Goal: Task Accomplishment & Management: Manage account settings

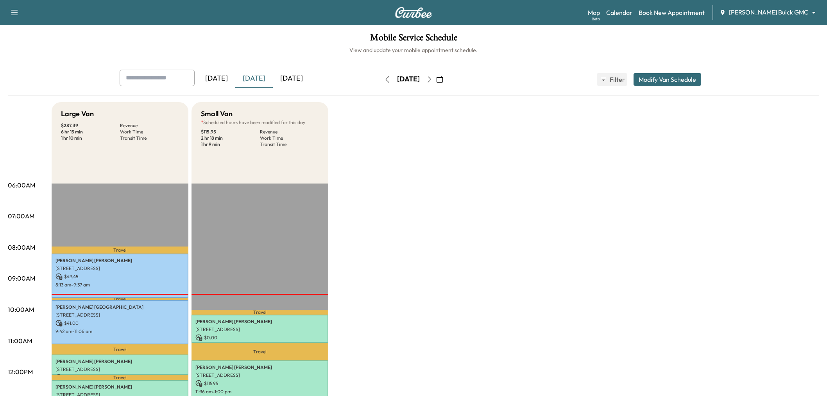
scroll to position [130, 0]
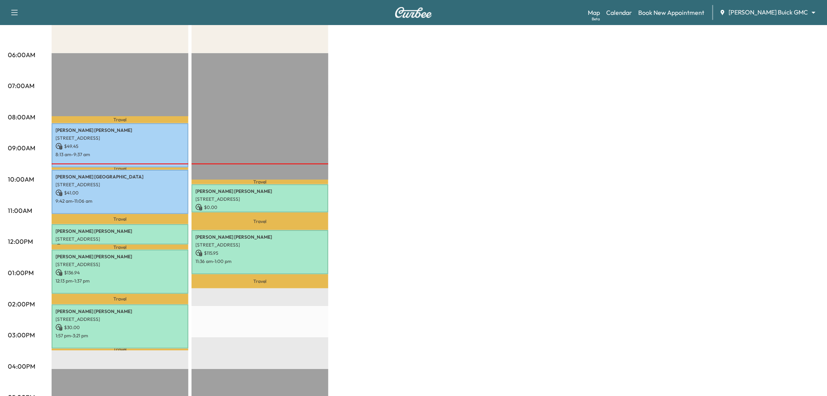
click at [389, 168] on div "Large Van $ 287.39 Revenue 6 hr 15 min Work Time 1 hr 10 min Transit Time Trave…" at bounding box center [436, 265] width 768 height 586
click at [123, 269] on p "$ 136.94" at bounding box center [120, 272] width 129 height 7
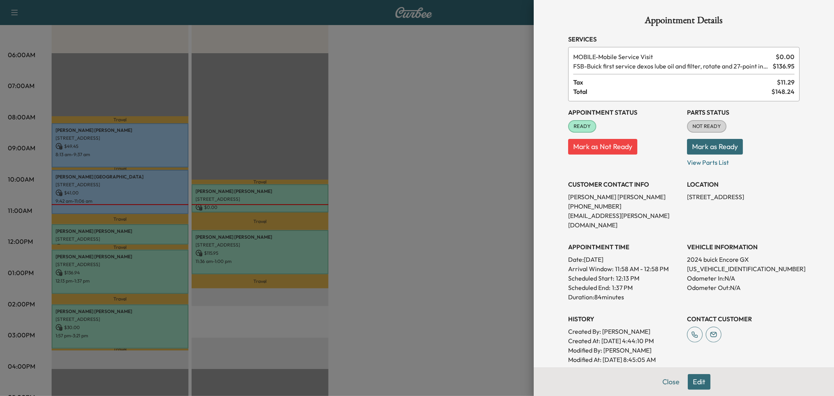
click at [137, 263] on div at bounding box center [417, 198] width 834 height 396
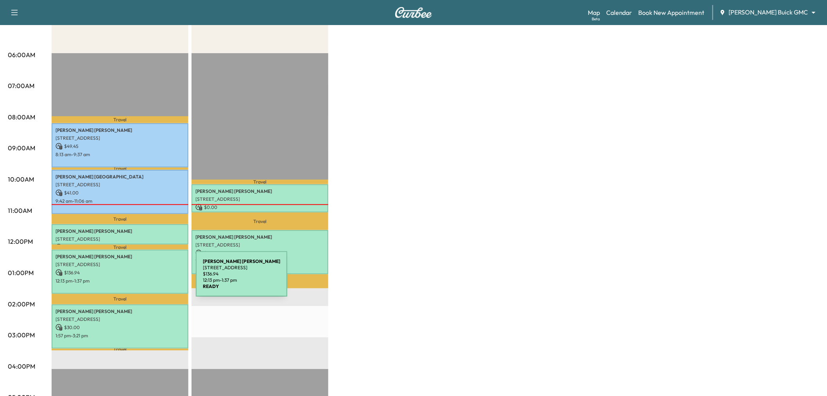
click at [138, 278] on p "12:13 pm - 1:37 pm" at bounding box center [120, 281] width 129 height 6
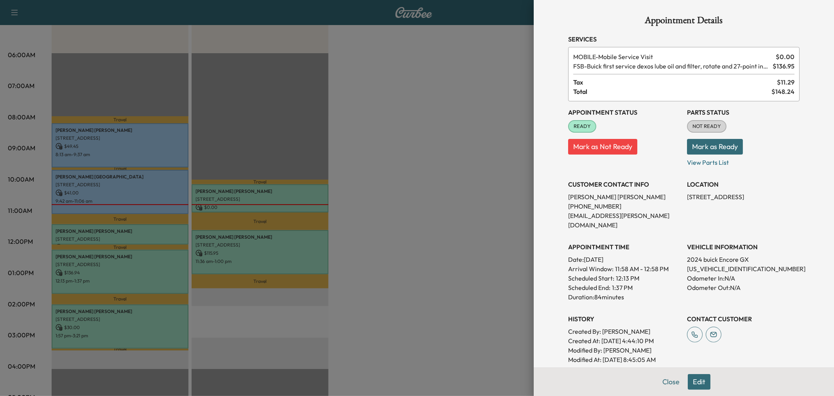
click at [114, 191] on div at bounding box center [417, 198] width 834 height 396
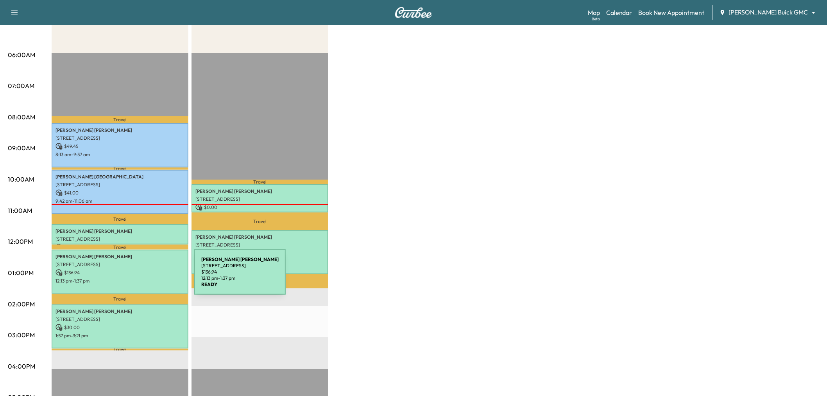
click at [136, 278] on p "12:13 pm - 1:37 pm" at bounding box center [120, 281] width 129 height 6
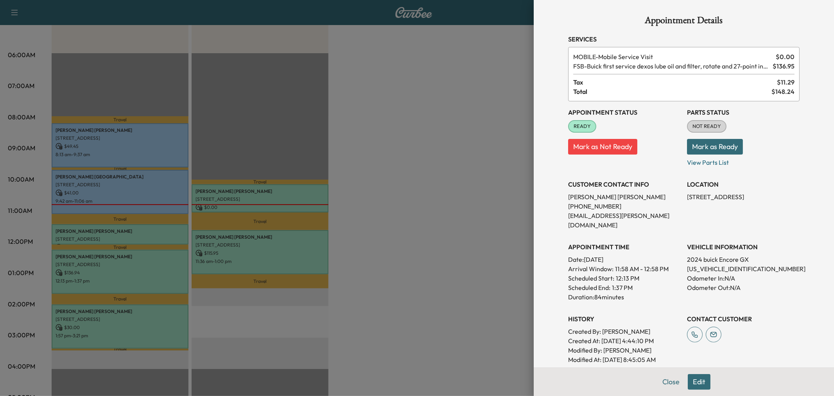
click at [236, 200] on div at bounding box center [417, 198] width 834 height 396
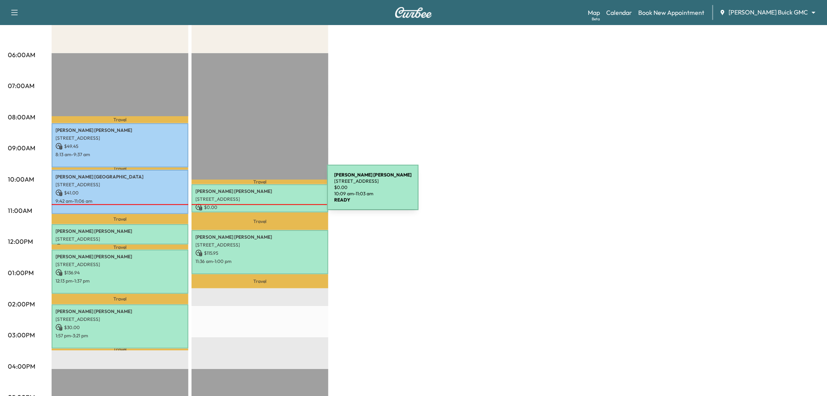
click at [269, 192] on p "[PERSON_NAME]" at bounding box center [259, 191] width 129 height 6
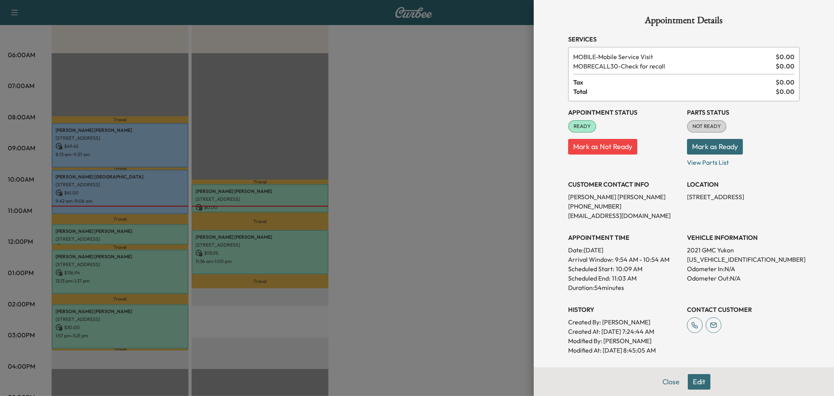
click at [397, 191] on div at bounding box center [417, 198] width 834 height 396
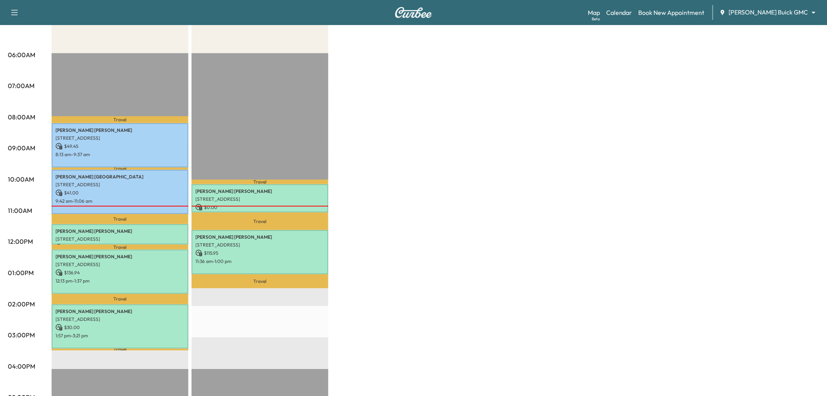
scroll to position [0, 0]
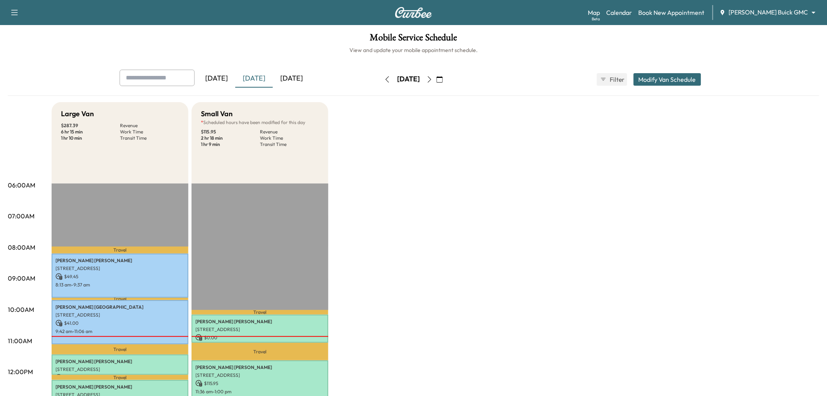
click at [433, 79] on icon "button" at bounding box center [429, 79] width 6 height 6
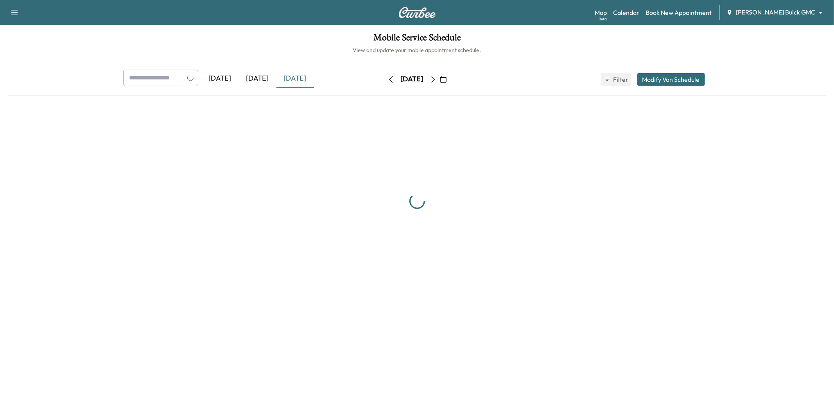
click at [436, 79] on icon "button" at bounding box center [433, 79] width 6 height 6
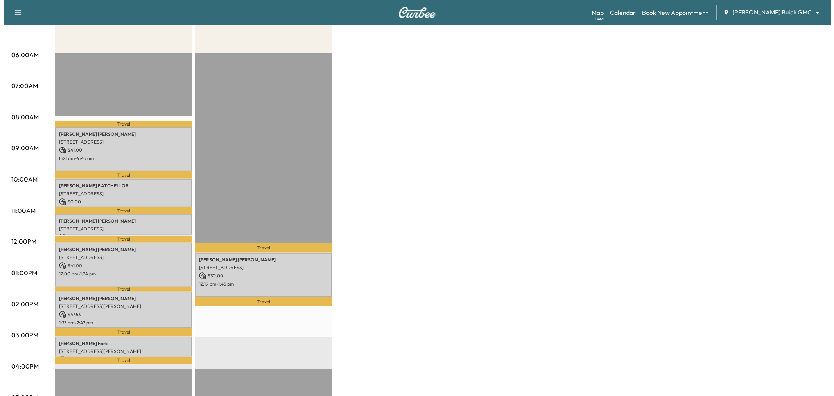
scroll to position [174, 0]
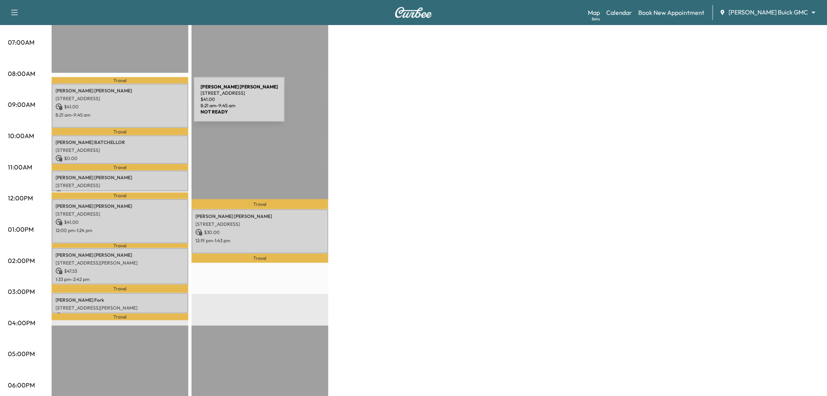
click at [135, 104] on p "$ 41.00" at bounding box center [120, 106] width 129 height 7
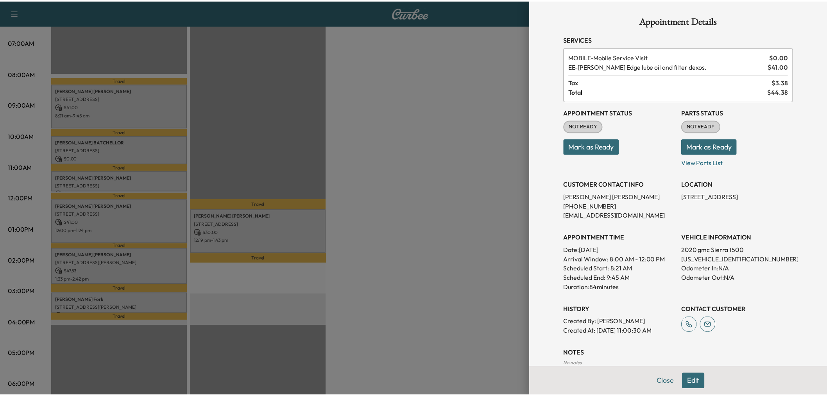
scroll to position [43, 0]
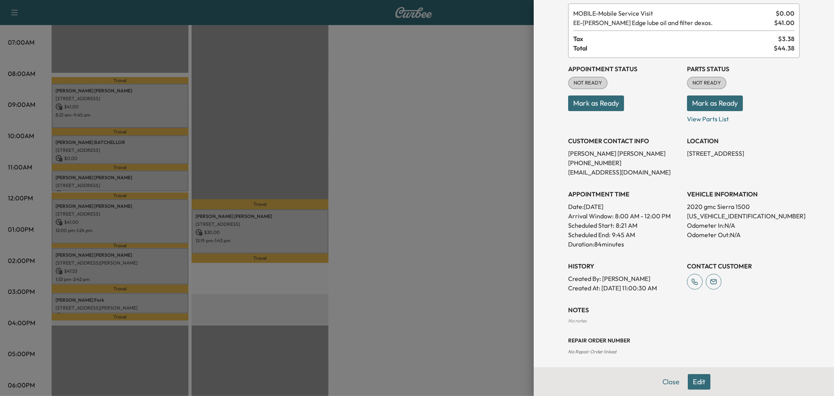
click at [688, 381] on button "Edit" at bounding box center [699, 382] width 23 height 16
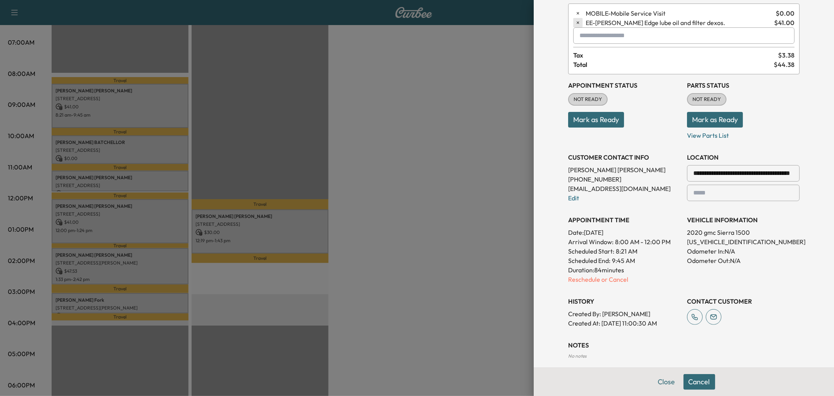
click at [577, 23] on icon "button" at bounding box center [578, 22] width 2 height 2
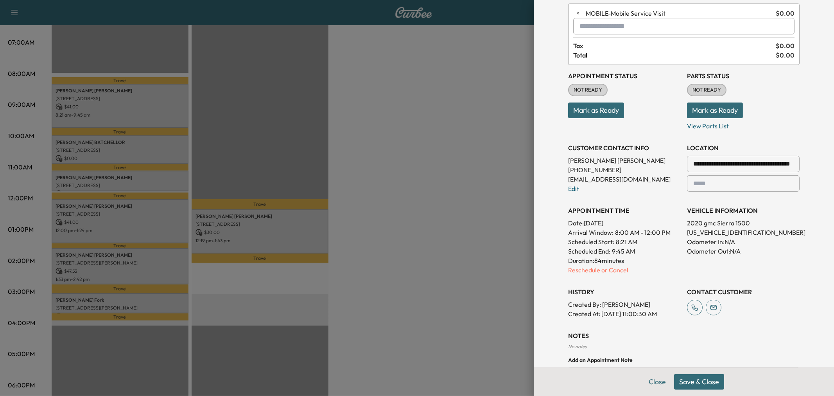
click at [597, 32] on input "text" at bounding box center [683, 26] width 221 height 16
type input "*"
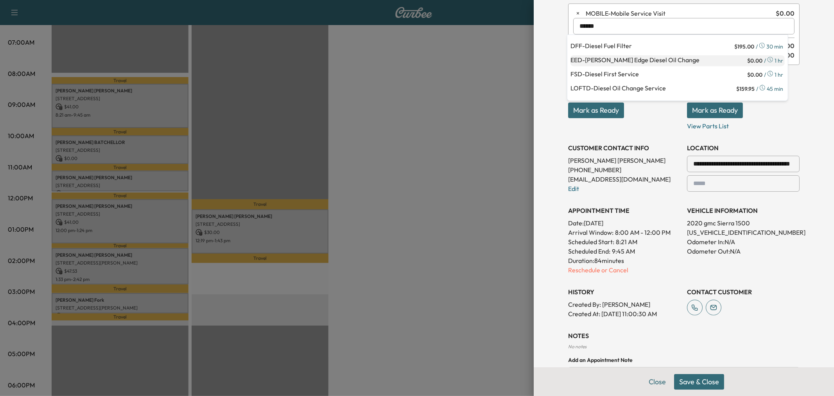
click at [640, 60] on p "EED - [PERSON_NAME] Edge Diesel Oil Change" at bounding box center [657, 60] width 175 height 11
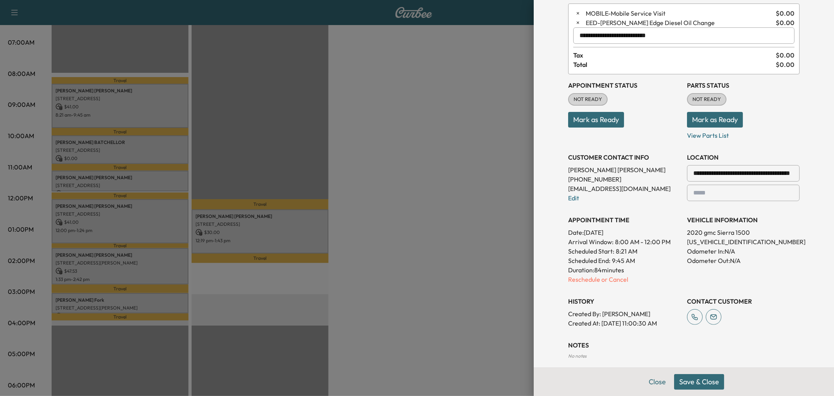
type input "**********"
click at [690, 375] on button "Save & Close" at bounding box center [699, 382] width 50 height 16
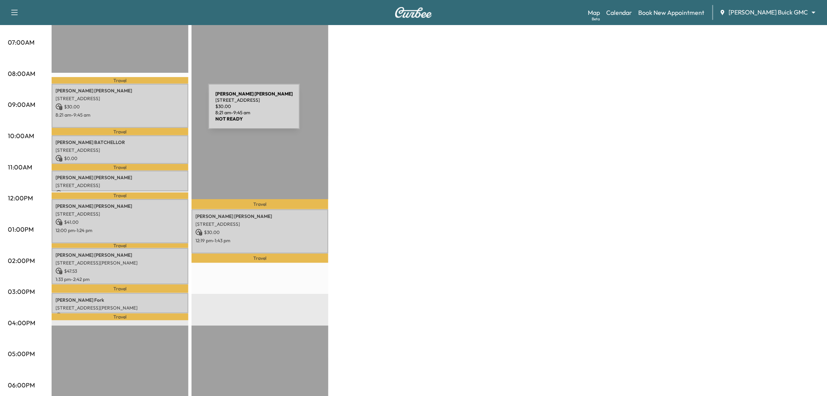
click at [154, 103] on p "$ 30.00" at bounding box center [120, 106] width 129 height 7
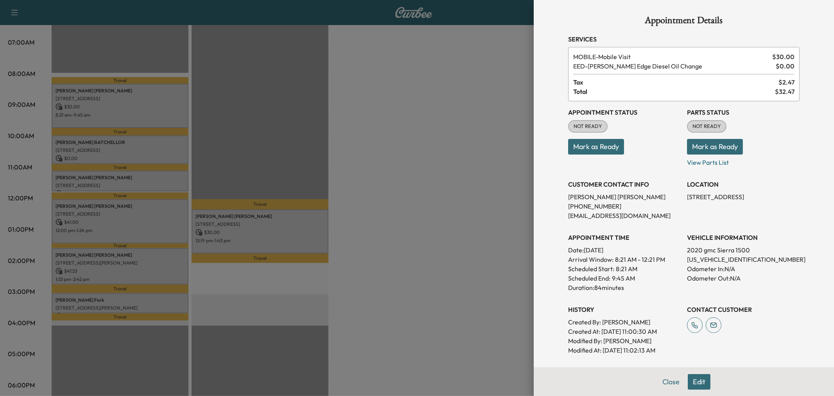
click at [474, 207] on div at bounding box center [417, 198] width 834 height 396
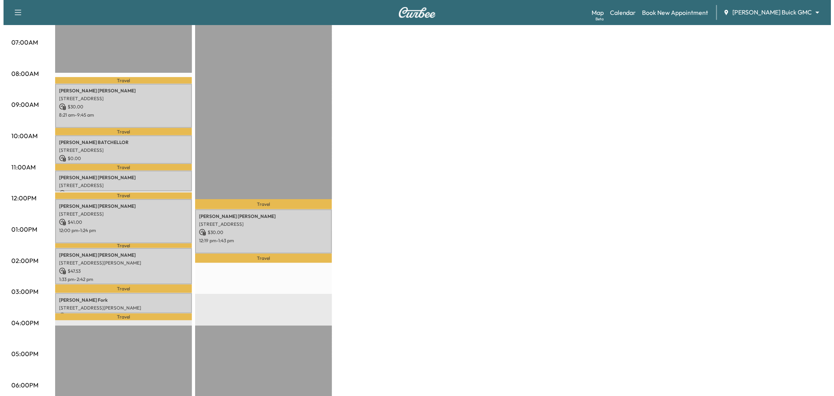
scroll to position [0, 0]
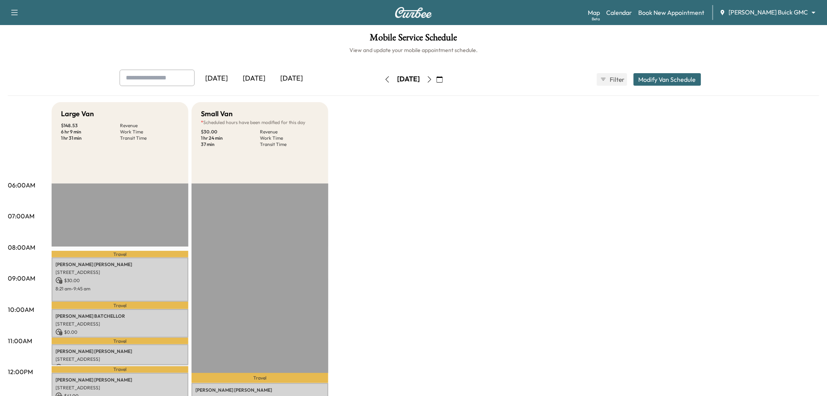
click at [267, 74] on div "[DATE]" at bounding box center [254, 79] width 38 height 18
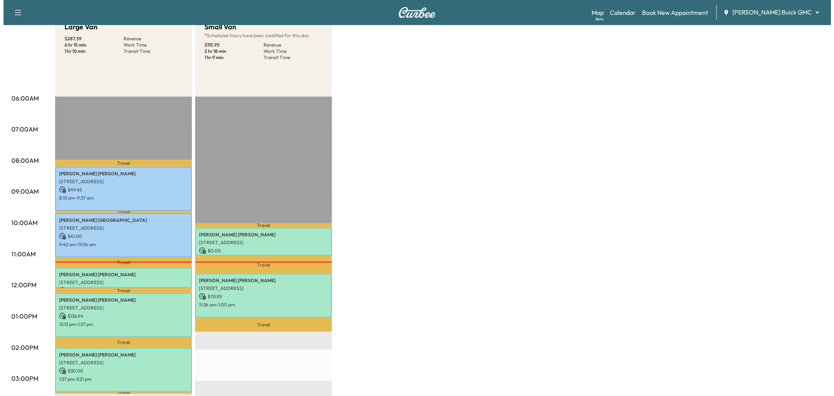
scroll to position [130, 0]
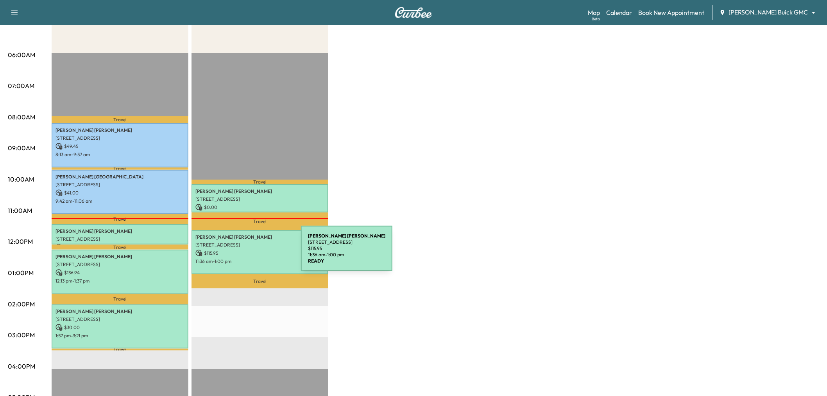
click at [242, 253] on p "$ 115.95" at bounding box center [259, 252] width 129 height 7
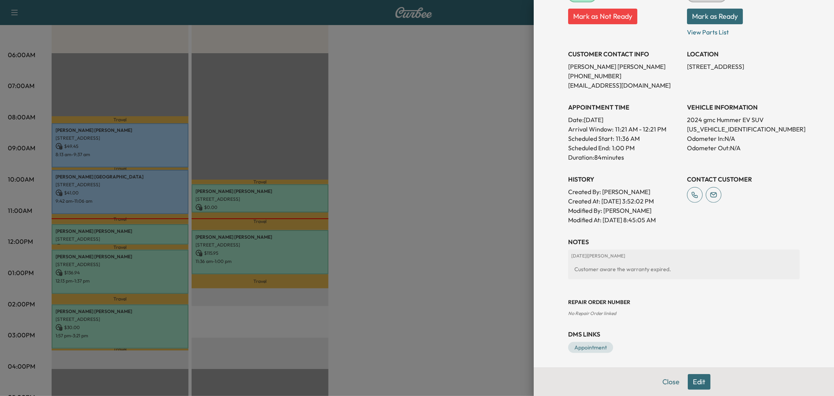
click at [421, 180] on div at bounding box center [417, 198] width 834 height 396
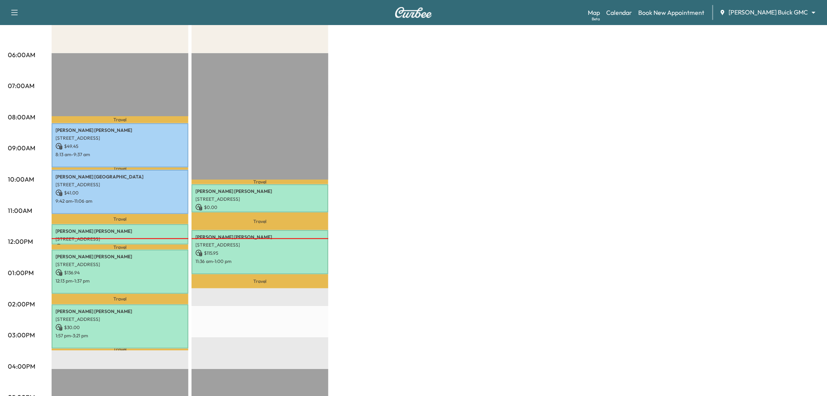
scroll to position [43, 0]
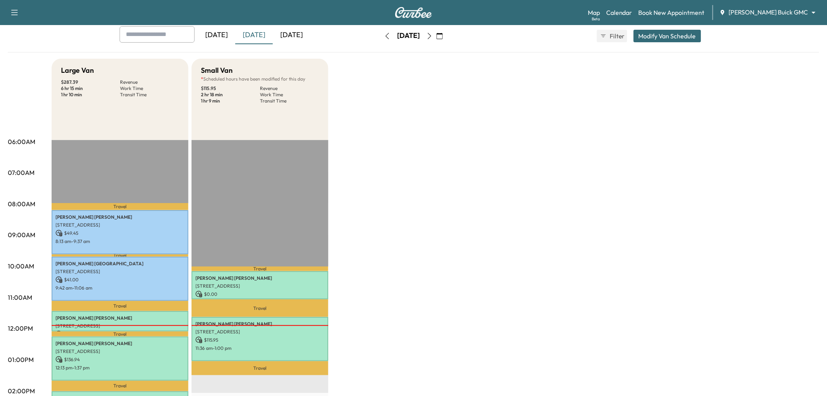
click at [432, 34] on icon "button" at bounding box center [430, 36] width 4 height 6
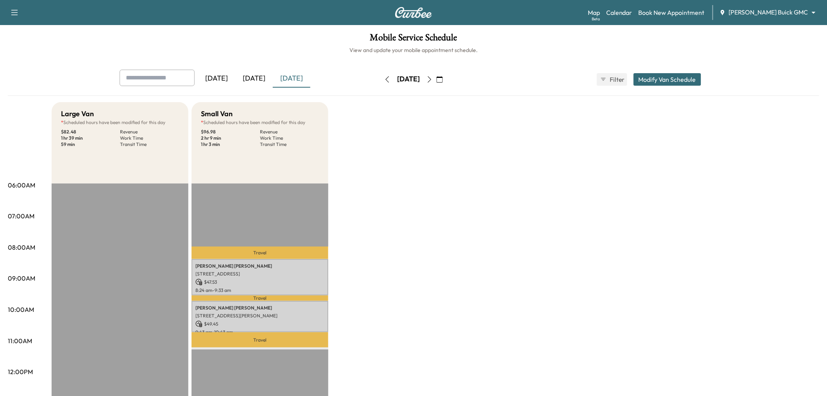
click at [433, 77] on icon "button" at bounding box center [429, 79] width 6 height 6
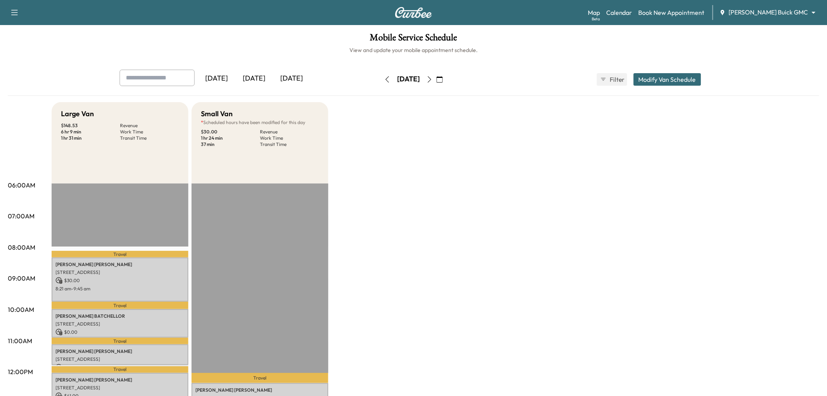
click at [252, 76] on div "[DATE]" at bounding box center [254, 79] width 38 height 18
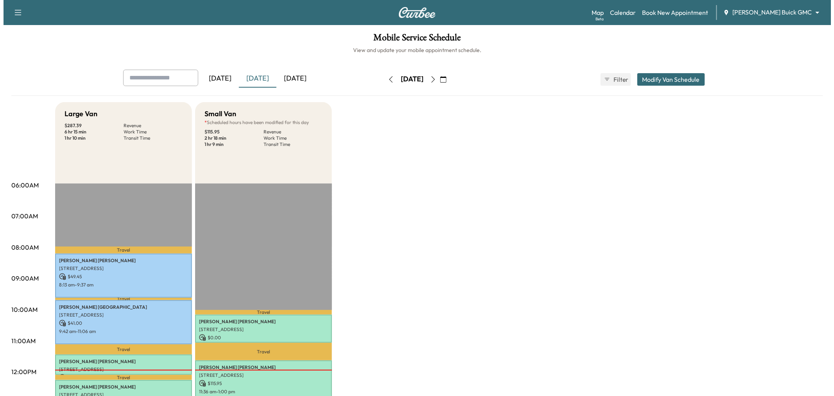
scroll to position [87, 0]
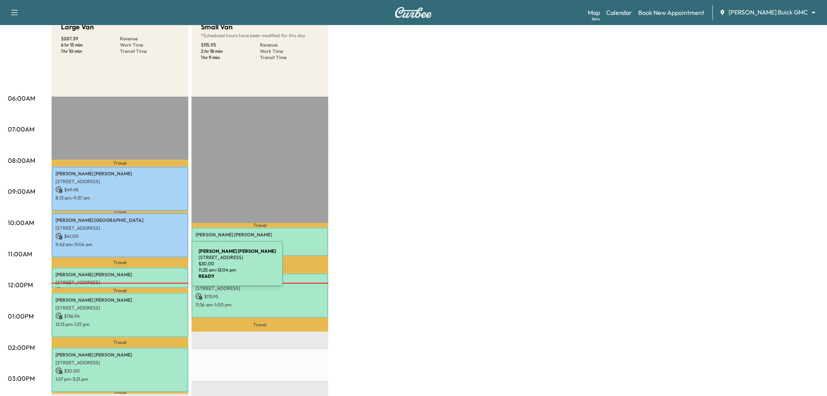
click at [133, 271] on p "[PERSON_NAME]" at bounding box center [120, 274] width 129 height 6
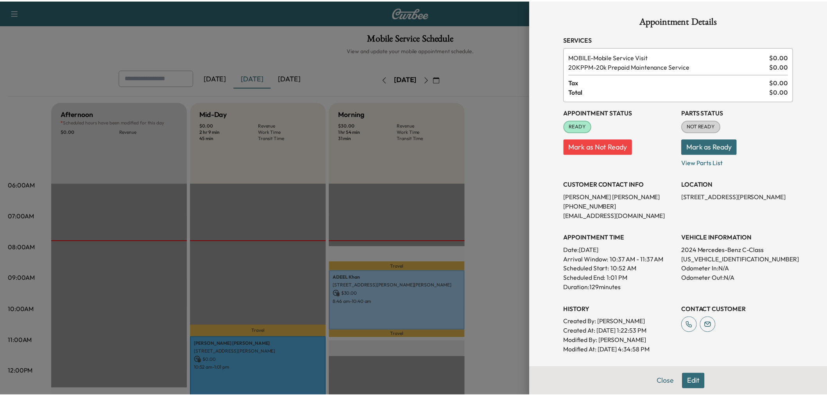
scroll to position [87, 0]
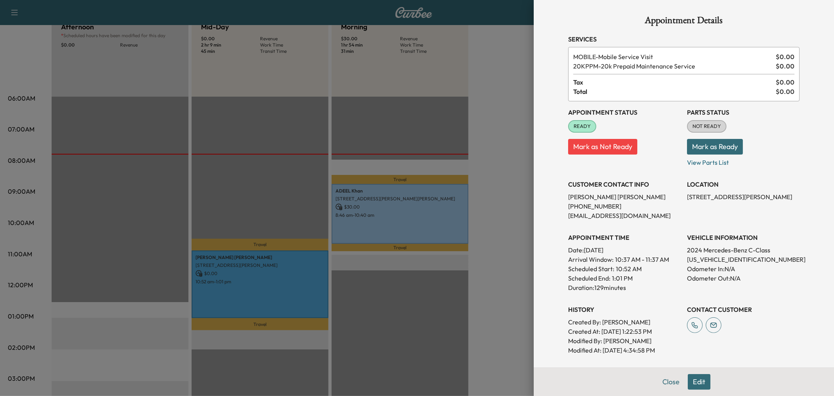
click at [422, 302] on div at bounding box center [417, 198] width 834 height 396
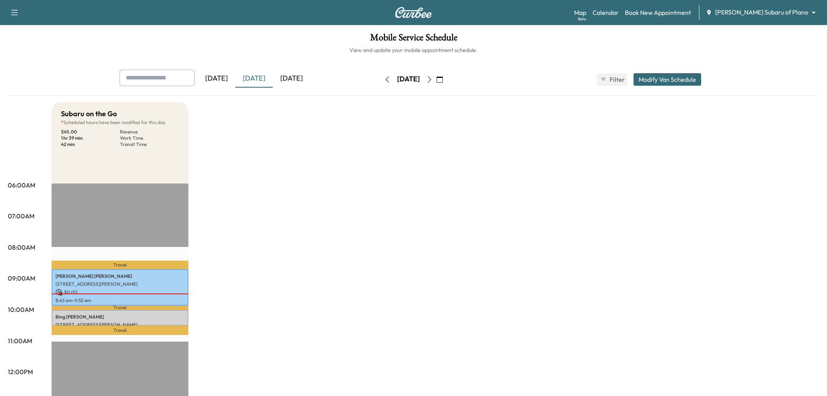
scroll to position [43, 0]
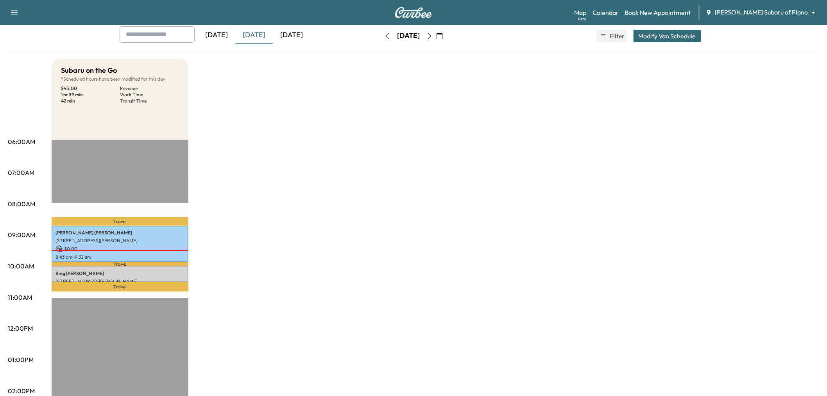
click at [433, 34] on icon "button" at bounding box center [429, 36] width 6 height 6
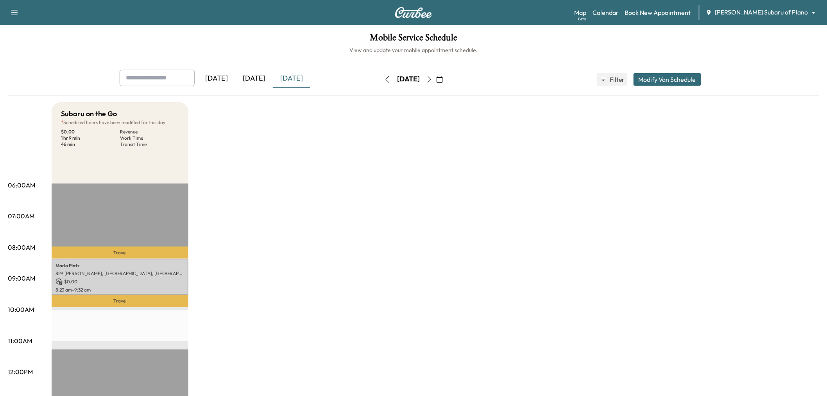
click at [433, 79] on icon "button" at bounding box center [429, 79] width 6 height 6
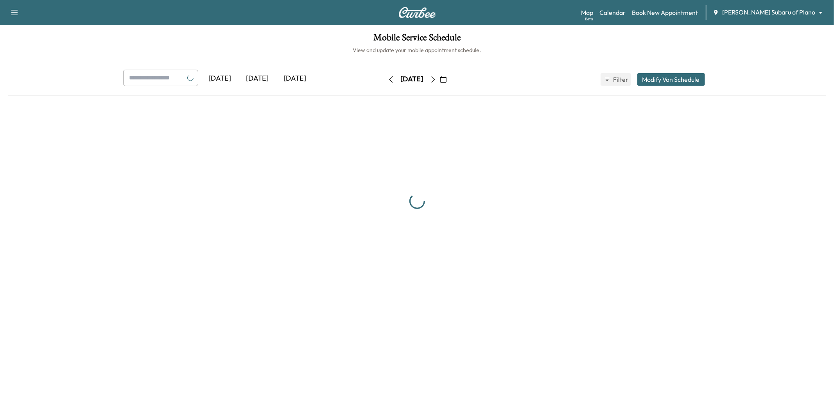
click at [436, 79] on icon "button" at bounding box center [433, 79] width 6 height 6
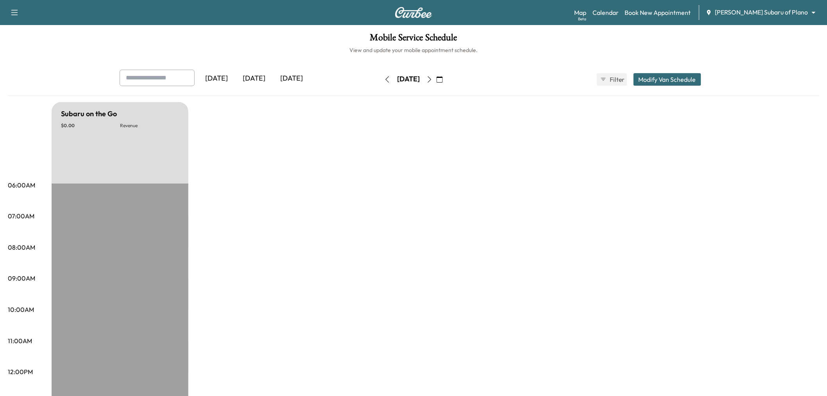
click at [384, 79] on icon "button" at bounding box center [387, 79] width 6 height 6
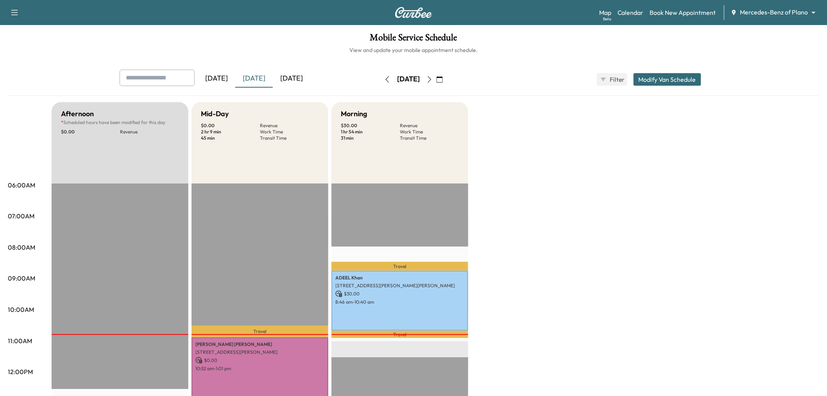
click at [433, 76] on icon "button" at bounding box center [429, 79] width 6 height 6
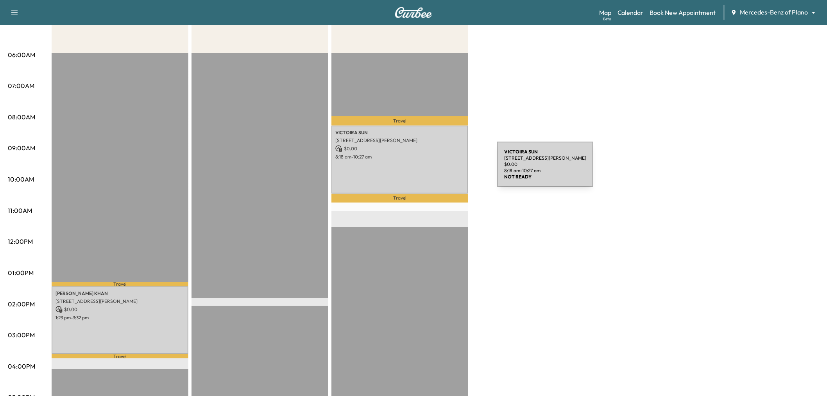
scroll to position [43, 0]
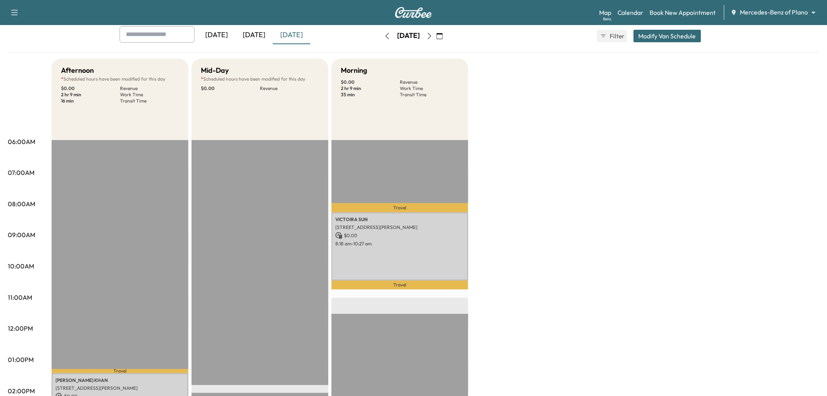
click at [433, 36] on icon "button" at bounding box center [429, 36] width 6 height 6
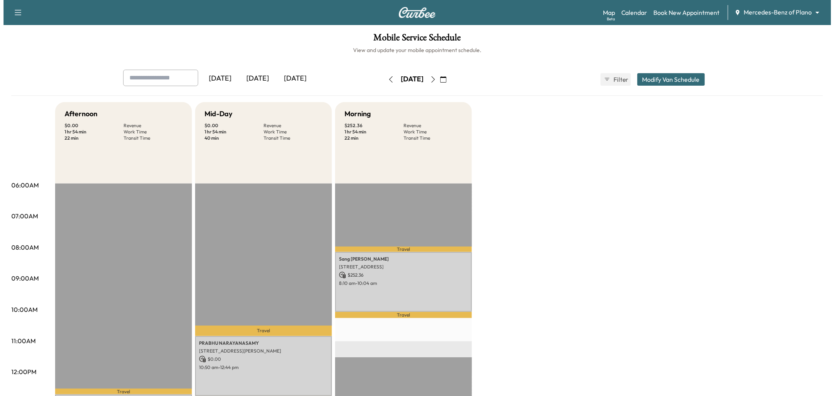
scroll to position [130, 0]
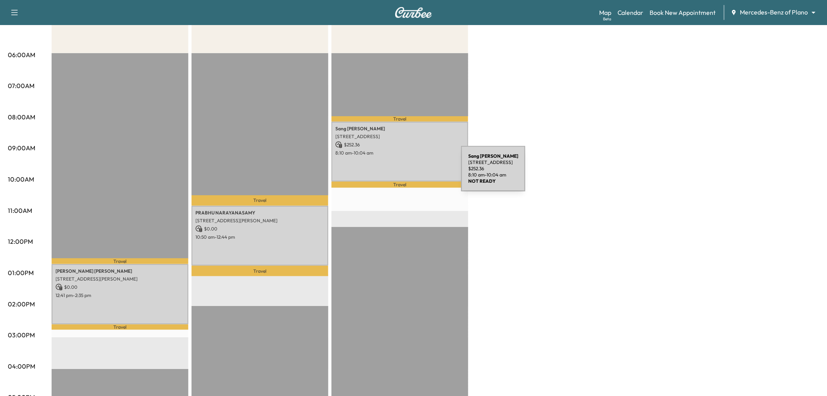
click at [408, 150] on p "8:10 am - 10:04 am" at bounding box center [399, 153] width 129 height 6
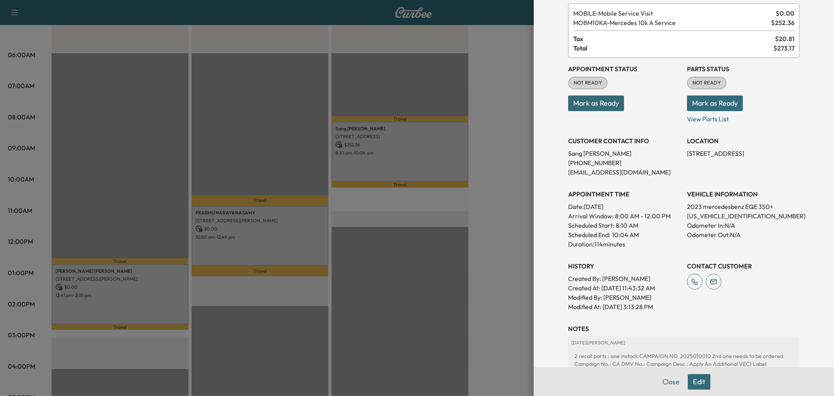
scroll to position [87, 0]
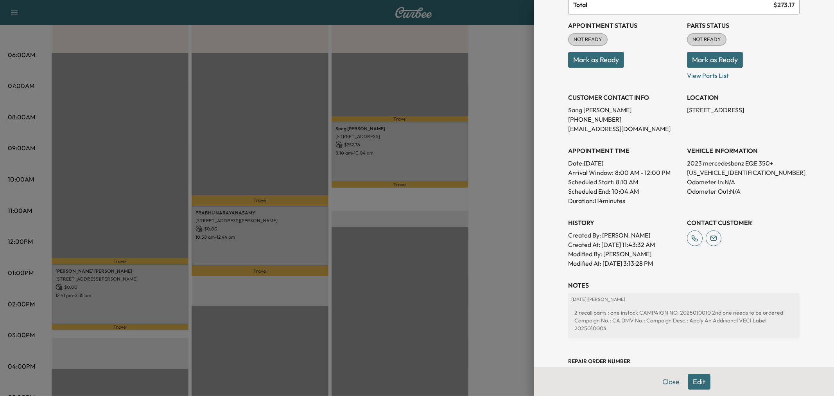
click at [478, 198] on div at bounding box center [417, 198] width 834 height 396
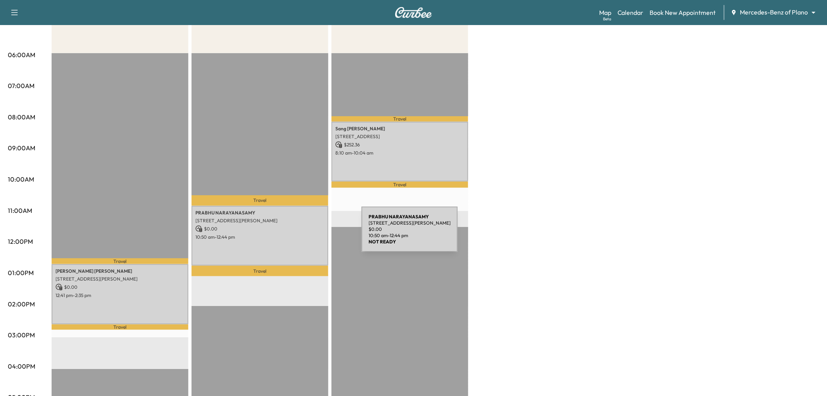
click at [303, 234] on p "10:50 am - 12:44 pm" at bounding box center [259, 237] width 129 height 6
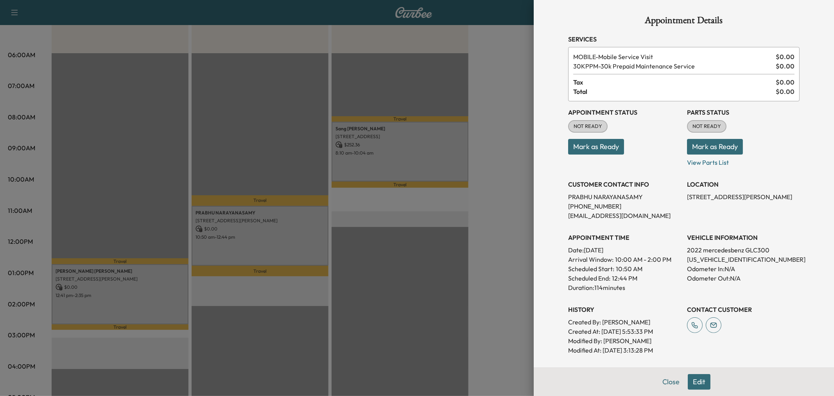
click at [303, 234] on div at bounding box center [417, 198] width 834 height 396
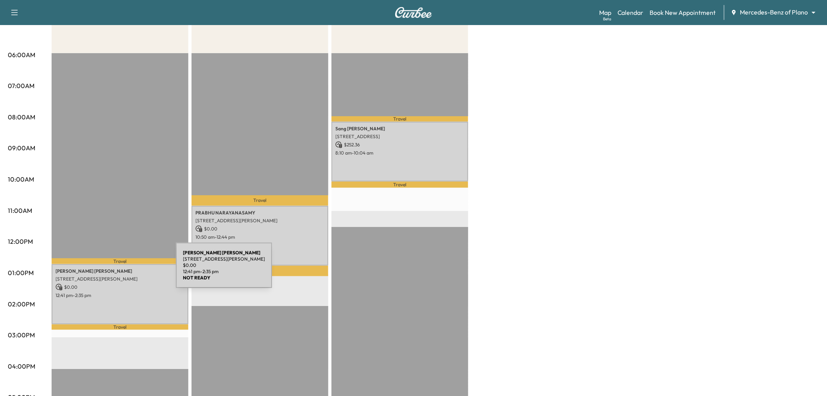
click at [103, 276] on p "4950 Keller Springs Rd, Addison, TX 75001, USA" at bounding box center [120, 279] width 129 height 6
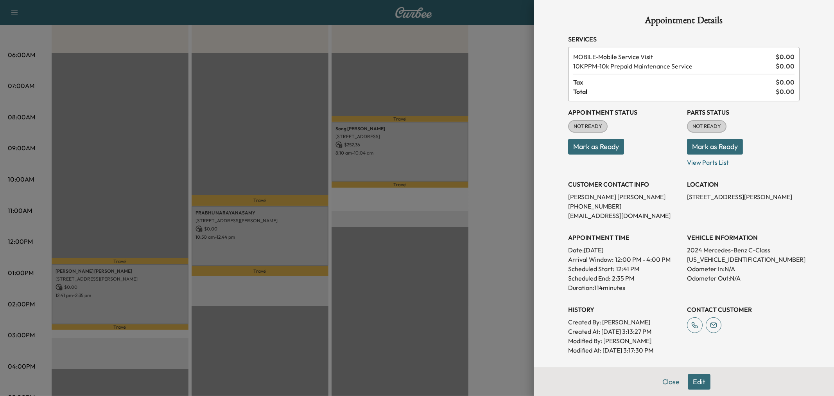
scroll to position [130, 0]
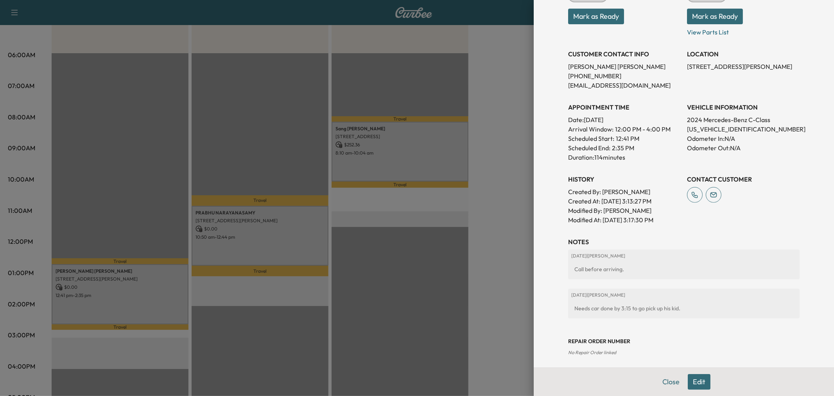
drag, startPoint x: 425, startPoint y: 295, endPoint x: 413, endPoint y: 292, distance: 12.5
click at [425, 295] on div at bounding box center [417, 198] width 834 height 396
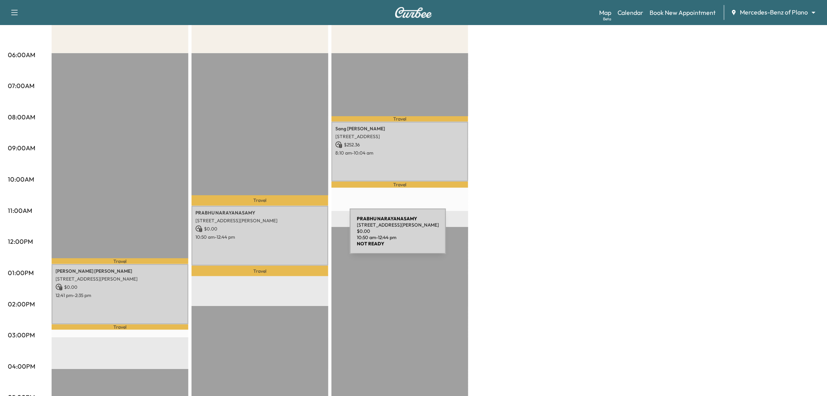
click at [290, 234] on p "10:50 am - 12:44 pm" at bounding box center [259, 237] width 129 height 6
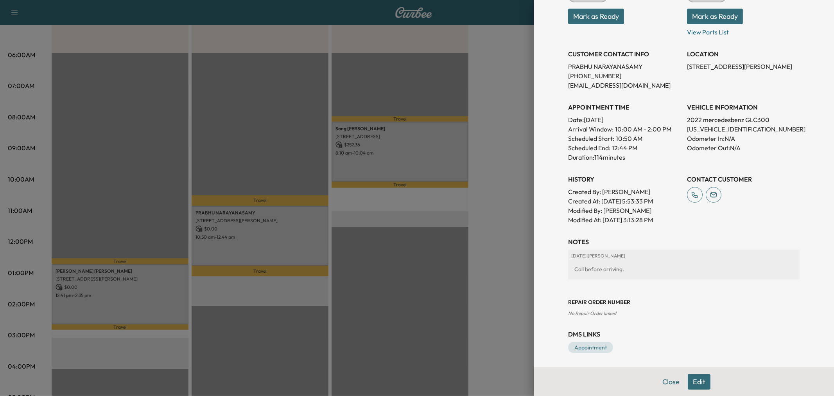
click at [515, 247] on div at bounding box center [417, 198] width 834 height 396
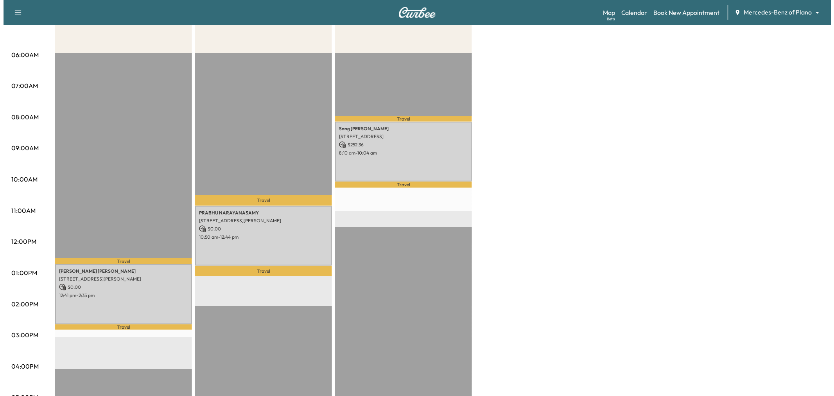
scroll to position [43, 0]
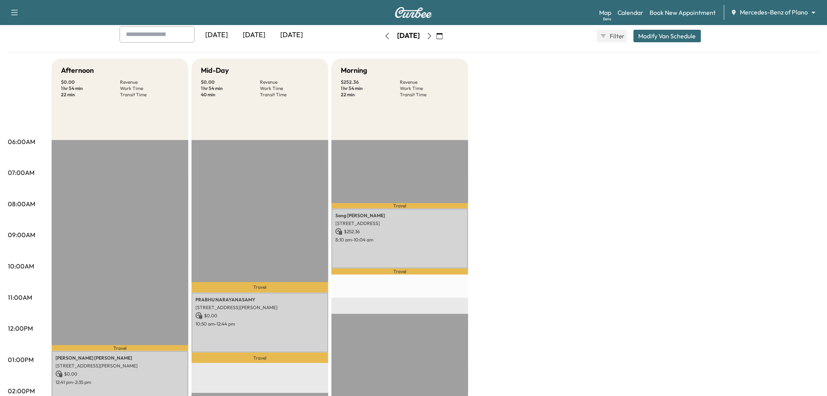
click at [671, 32] on button "Modify Van Schedule" at bounding box center [668, 36] width 68 height 13
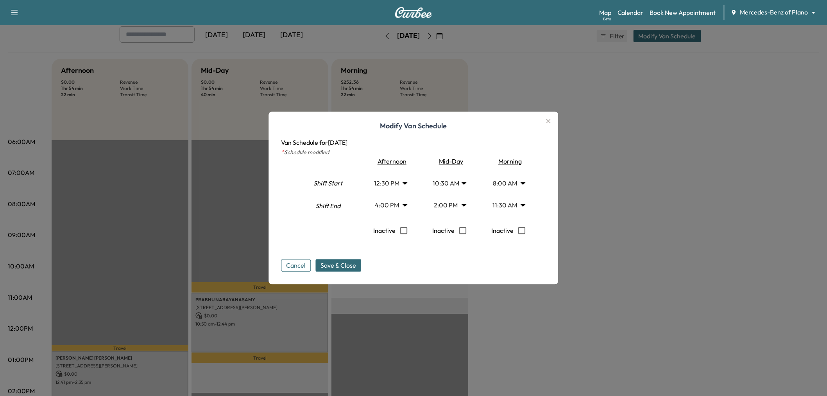
click at [502, 202] on body "Support Log Out Map Beta Calendar Book New Appointment Mercedes-Benz of Plano *…" at bounding box center [413, 155] width 827 height 396
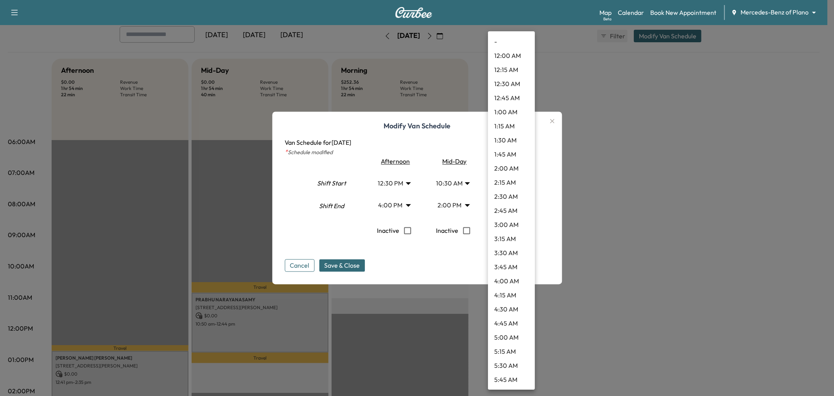
scroll to position [492, 0]
click at [511, 154] on li "10:30 AM" at bounding box center [511, 155] width 47 height 14
type input "****"
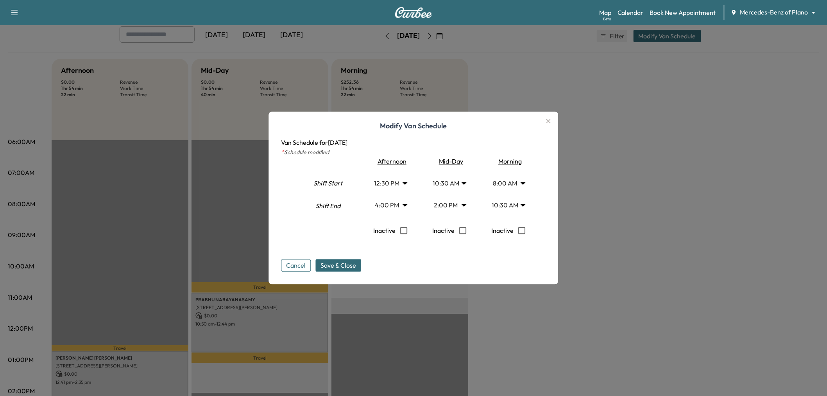
click at [459, 181] on body "Support Log Out Map Beta Calendar Book New Appointment Mercedes-Benz of Plano *…" at bounding box center [413, 155] width 827 height 396
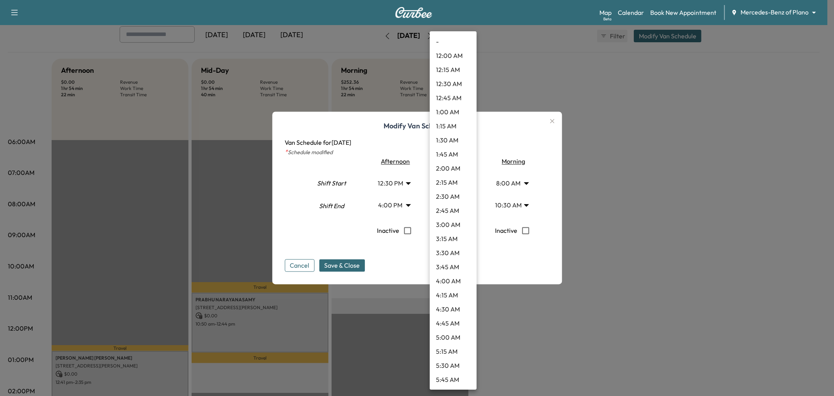
scroll to position [436, 0]
click at [450, 184] on li "10:00 AM" at bounding box center [453, 183] width 47 height 14
type input "**"
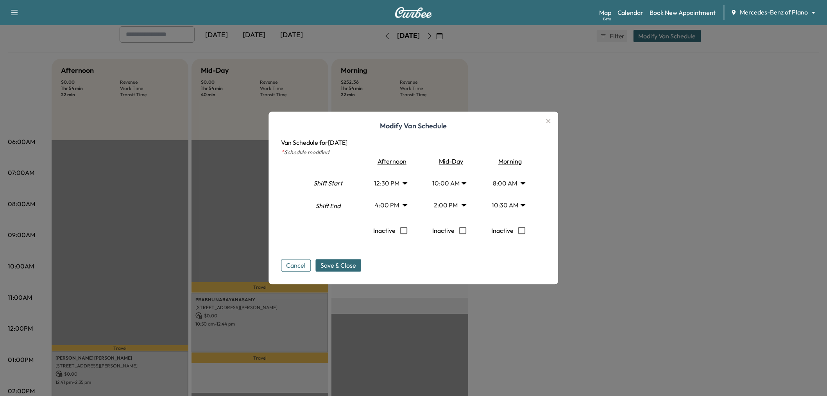
click at [395, 184] on body "Support Log Out Map Beta Calendar Book New Appointment Mercedes-Benz of Plano *…" at bounding box center [413, 155] width 827 height 396
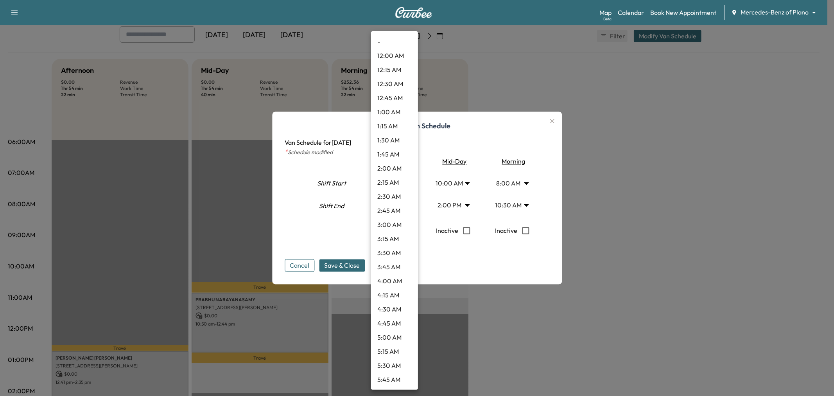
scroll to position [548, 0]
click at [395, 184] on li "12:00 PM" at bounding box center [394, 183] width 47 height 14
type input "**"
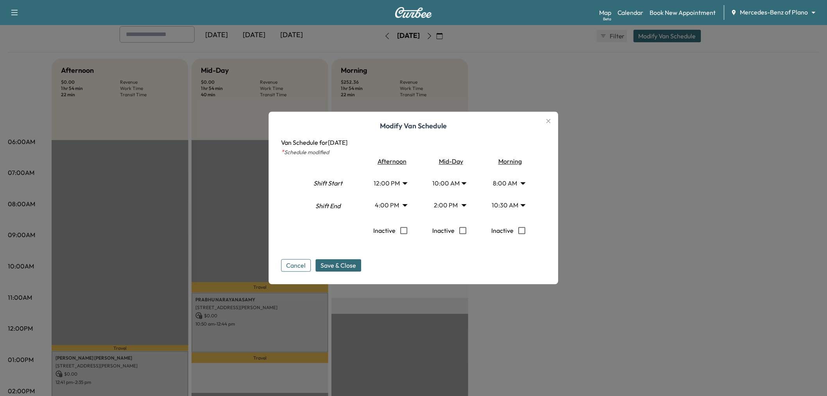
click at [395, 202] on body "Support Log Out Map Beta Calendar Book New Appointment Mercedes-Benz of Plano *…" at bounding box center [413, 155] width 827 height 396
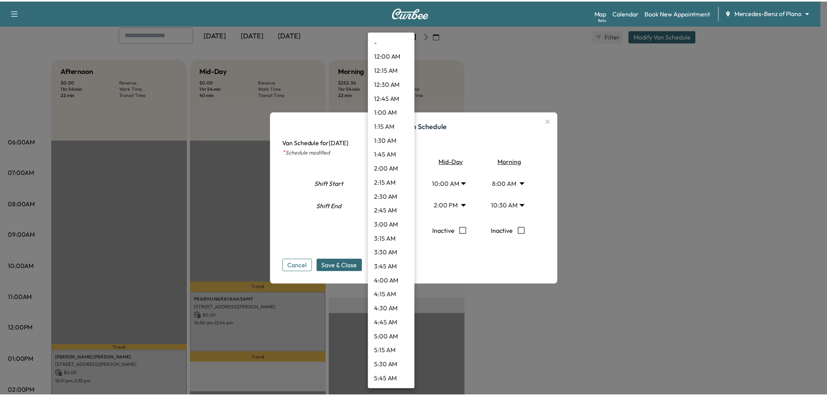
scroll to position [745, 0]
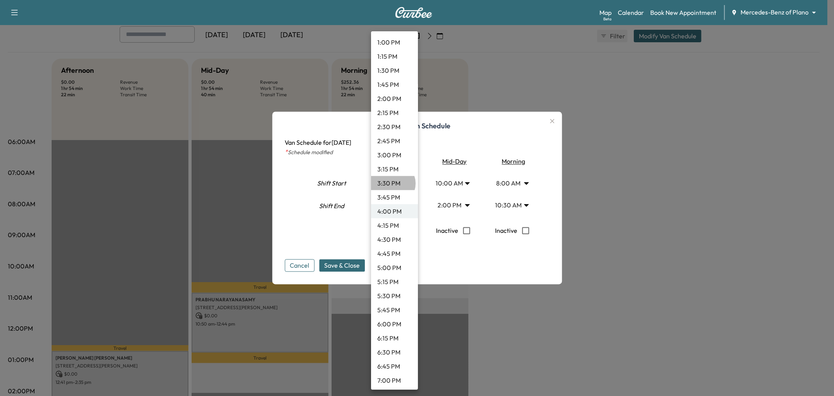
click at [392, 183] on li "3:30 PM" at bounding box center [394, 183] width 47 height 14
type input "****"
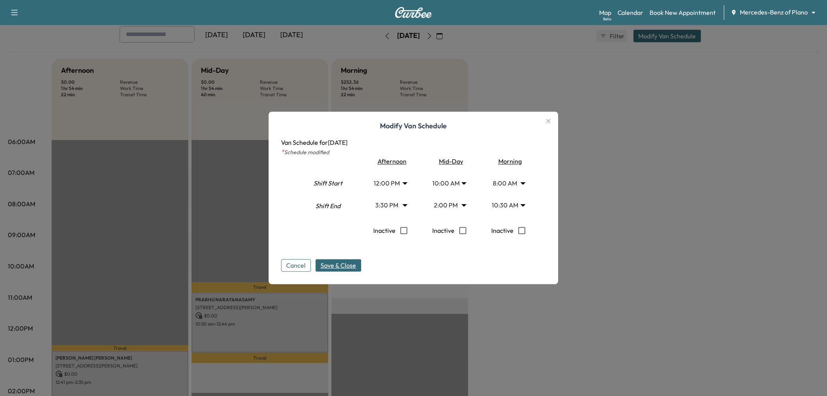
click at [350, 267] on span "Save & Close" at bounding box center [339, 265] width 36 height 9
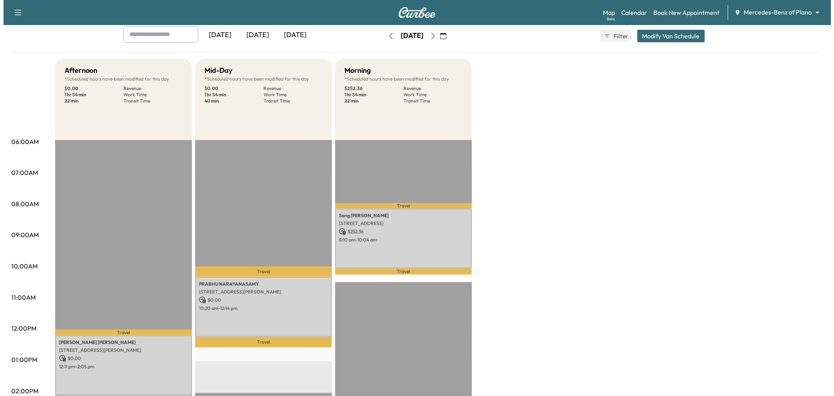
scroll to position [0, 0]
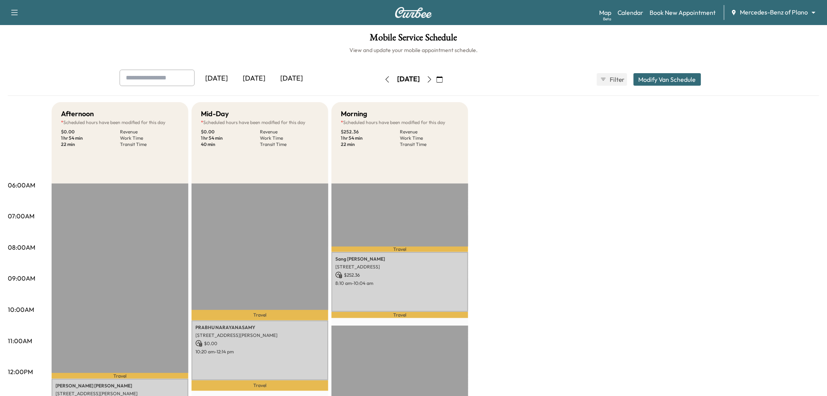
click at [659, 78] on button "Modify Van Schedule" at bounding box center [668, 79] width 68 height 13
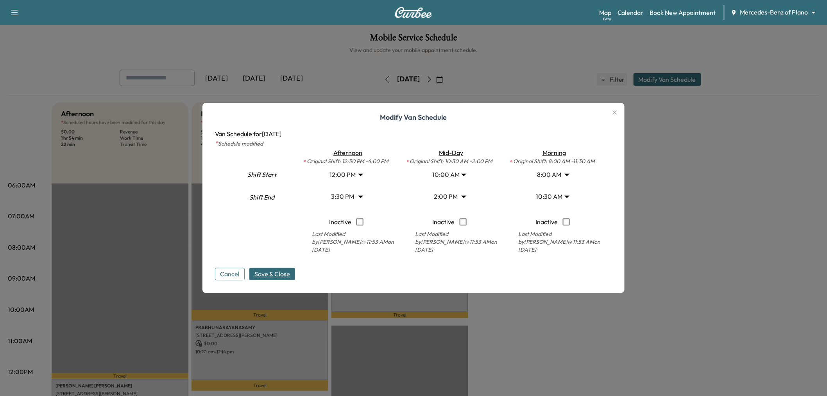
click at [358, 175] on body "Support Log Out Map Beta Calendar Book New Appointment Mercedes-Benz of Plano *…" at bounding box center [413, 198] width 827 height 396
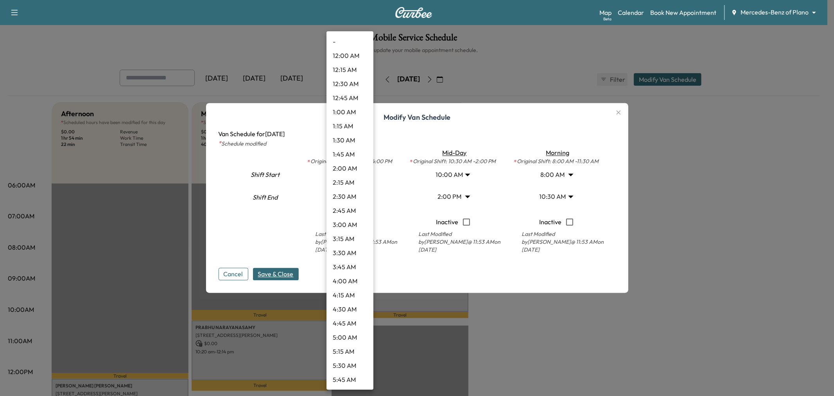
scroll to position [520, 0]
click at [341, 236] on li "12:30 PM" at bounding box center [349, 239] width 47 height 14
type input "****"
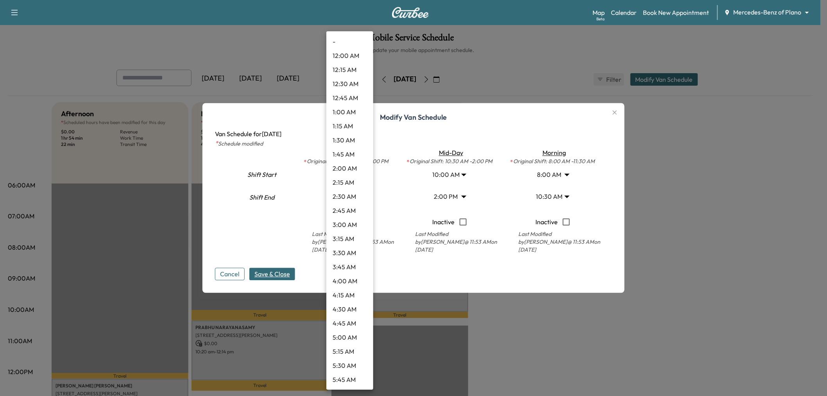
click at [349, 194] on body "Support Log Out Map Beta Calendar Book New Appointment Mercedes-Benz of Plano *…" at bounding box center [413, 198] width 827 height 396
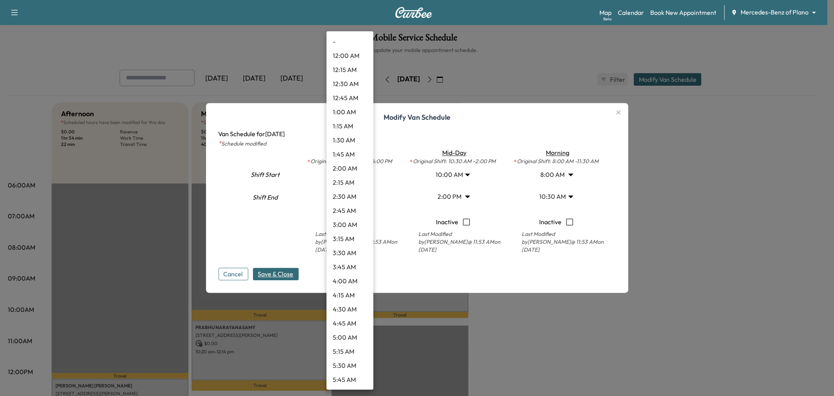
scroll to position [717, 0]
click at [342, 211] on li "3:30 PM" at bounding box center [349, 211] width 47 height 14
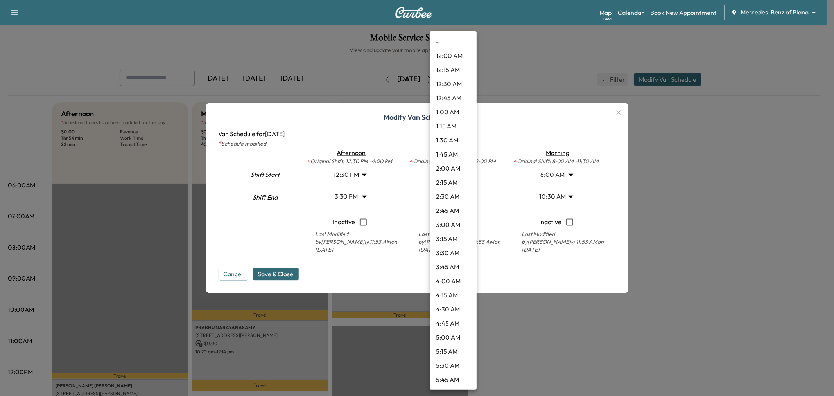
click at [446, 192] on body "Support Log Out Map Beta Calendar Book New Appointment Mercedes-Benz of Plano *…" at bounding box center [417, 198] width 834 height 396
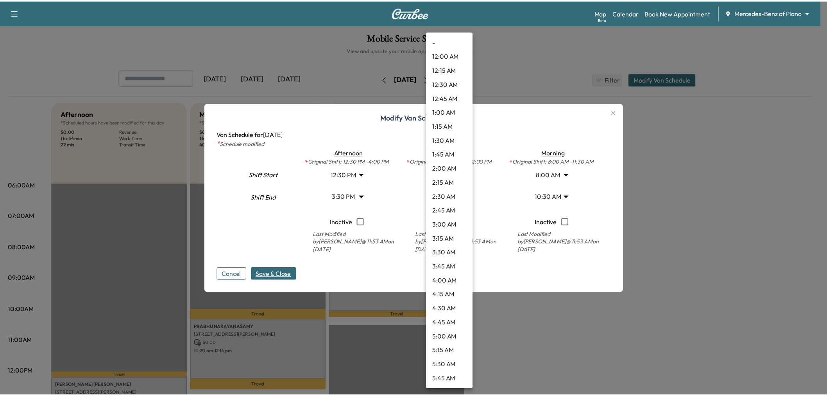
scroll to position [632, 0]
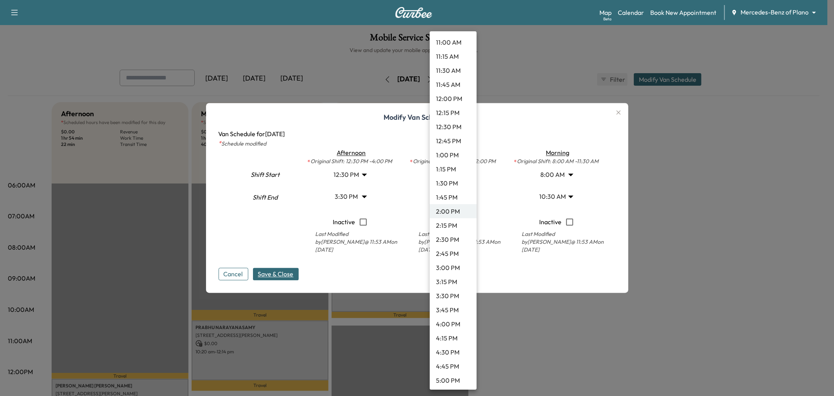
click at [449, 155] on li "1:00 PM" at bounding box center [453, 155] width 47 height 14
type input "**"
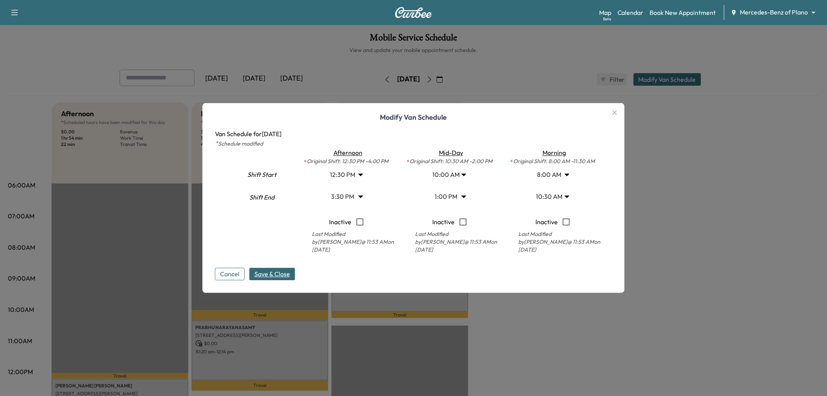
click at [278, 272] on span "Save & Close" at bounding box center [272, 273] width 36 height 9
